Goal: Find specific page/section: Find specific page/section

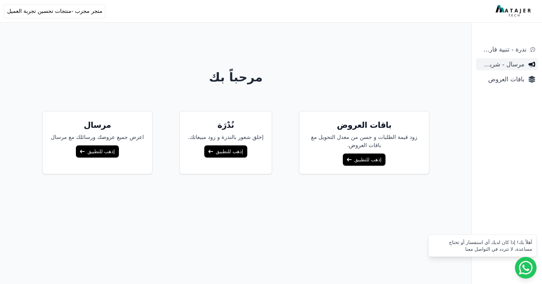
click at [507, 66] on span "مرسال - شريط دعاية" at bounding box center [502, 64] width 46 height 9
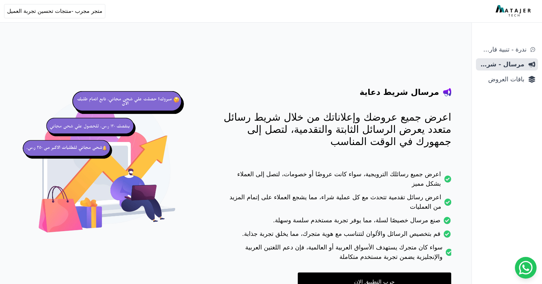
click at [505, 80] on span "باقات العروض" at bounding box center [502, 79] width 46 height 9
